Goal: Find specific page/section: Find specific page/section

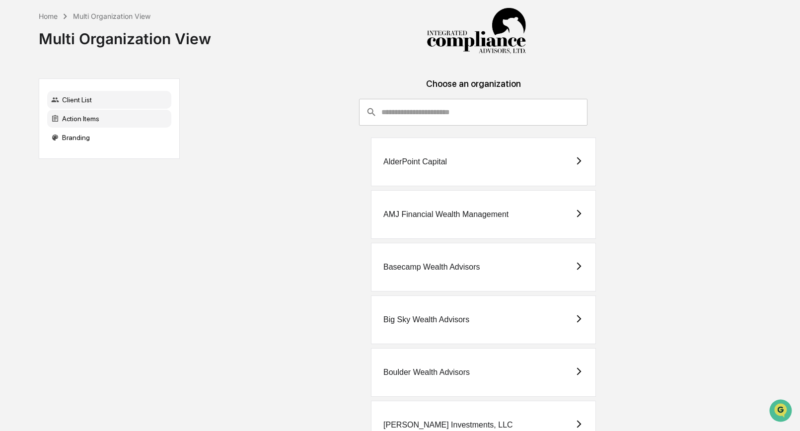
click at [84, 124] on div "Action Items" at bounding box center [109, 119] width 124 height 18
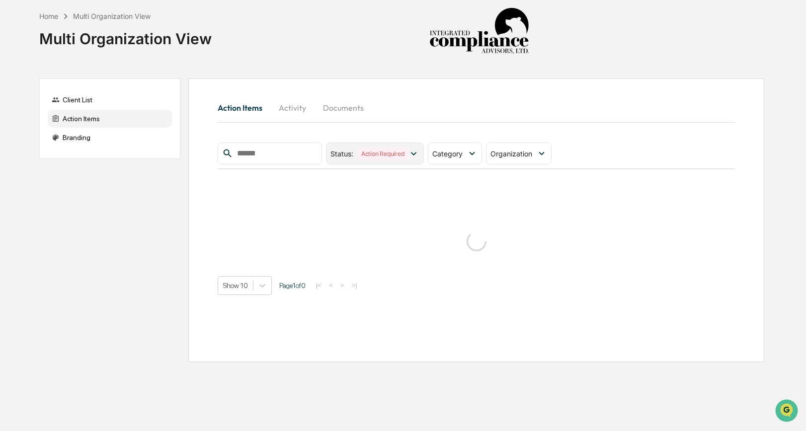
click at [408, 153] on div "Action Required" at bounding box center [382, 153] width 51 height 11
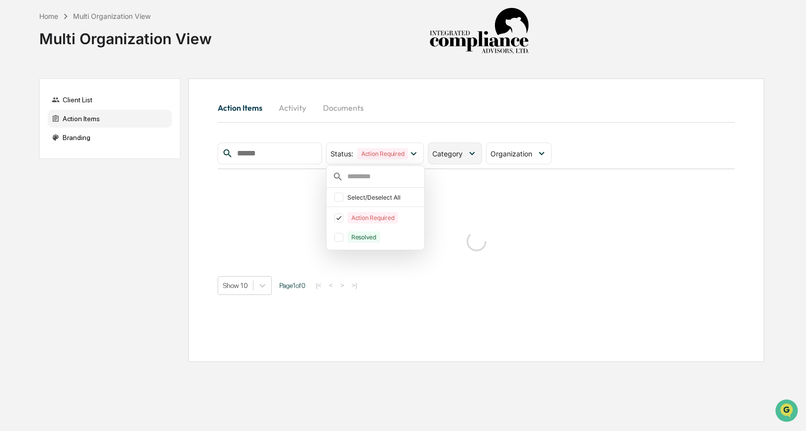
click at [466, 154] on div "Category" at bounding box center [449, 153] width 34 height 8
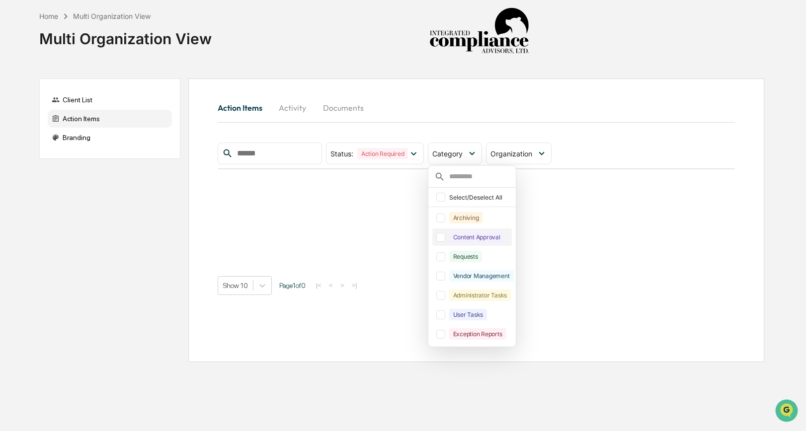
click at [445, 241] on div at bounding box center [440, 237] width 9 height 9
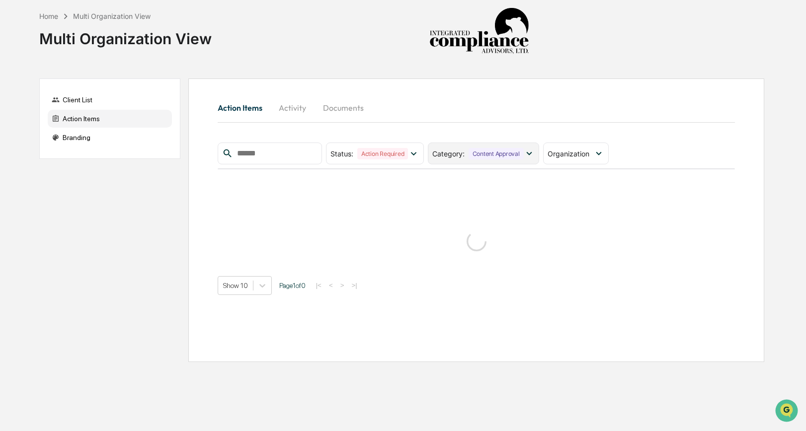
click at [496, 151] on div "Content Approval" at bounding box center [495, 153] width 55 height 11
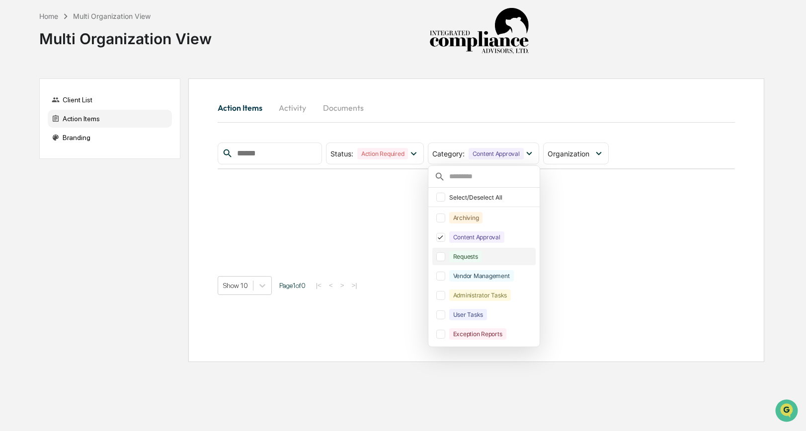
click at [439, 258] on div at bounding box center [440, 256] width 9 height 9
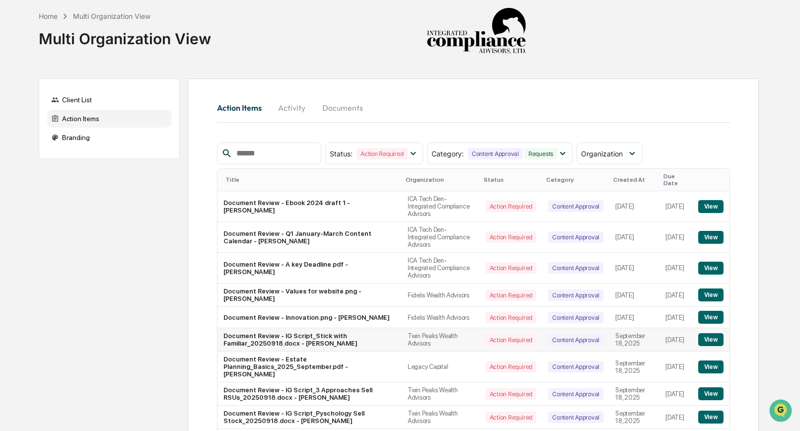
scroll to position [80, 0]
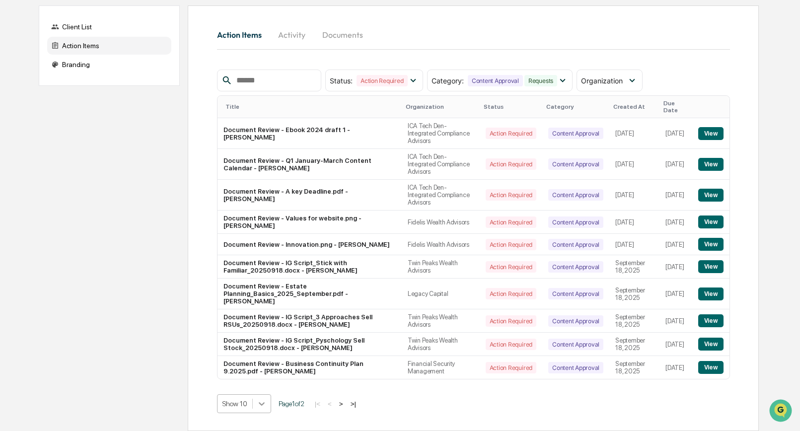
click at [263, 406] on body "Home Multi Organization View Multi Organization View Client List Action Items B…" at bounding box center [400, 179] width 800 height 504
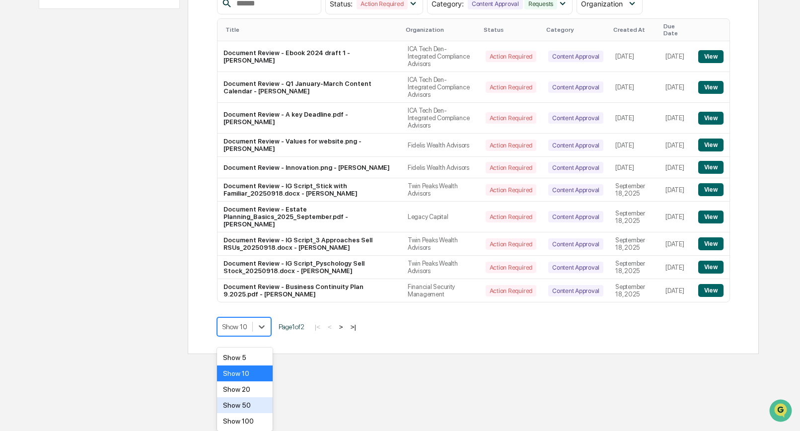
click at [253, 412] on div "Show 50" at bounding box center [245, 405] width 56 height 16
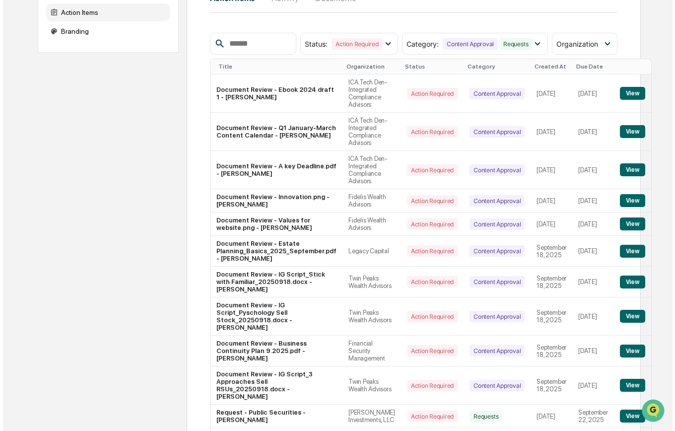
scroll to position [0, 0]
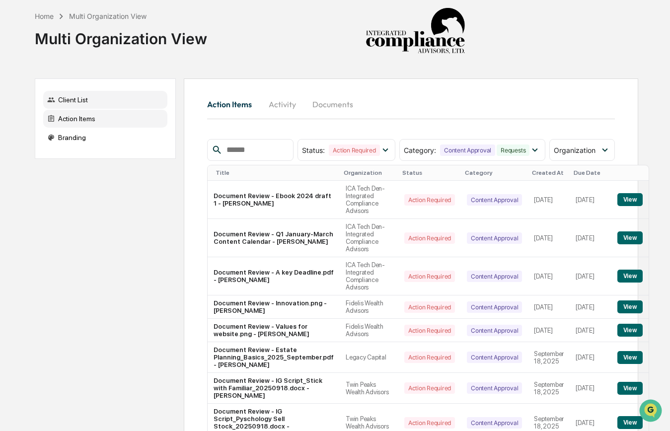
click at [83, 100] on div "Client List" at bounding box center [105, 100] width 124 height 18
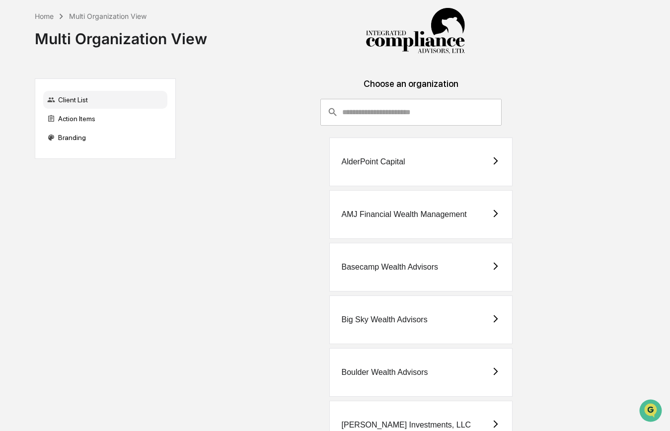
click at [391, 112] on input "consultant-dashboard__filter-organizations-search-bar" at bounding box center [421, 112] width 159 height 27
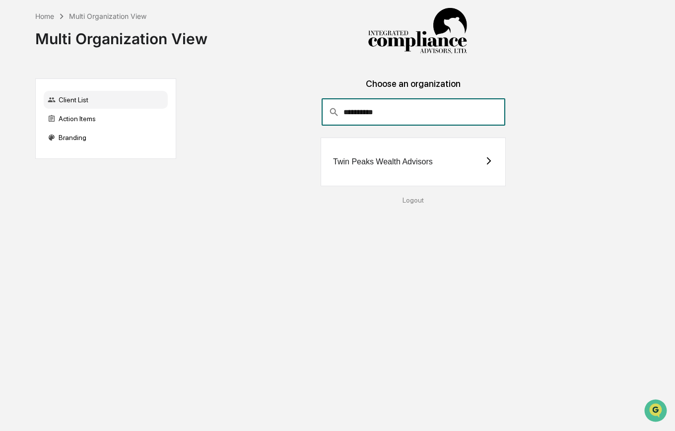
type input "**********"
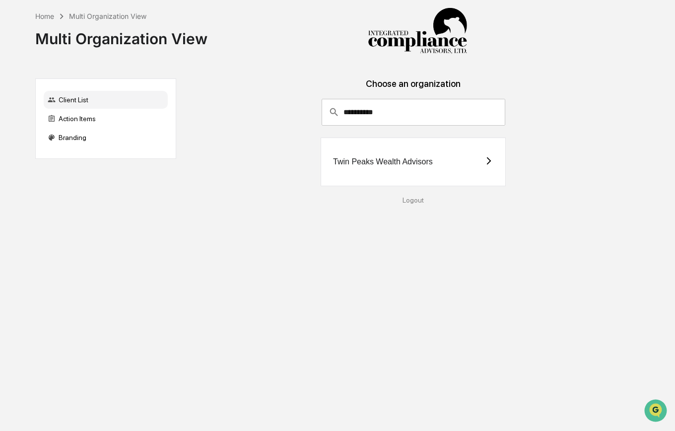
click at [449, 166] on div "Twin Peaks Wealth Advisors" at bounding box center [413, 162] width 185 height 49
